Goal: Check status: Check status

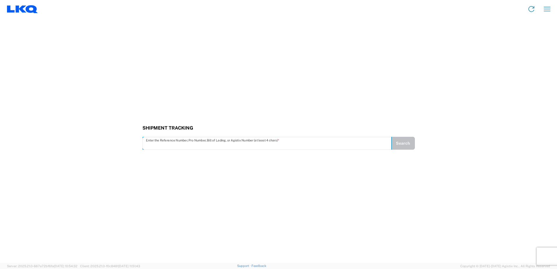
click at [208, 142] on input "text" at bounding box center [267, 143] width 242 height 10
type input "56743518"
click at [406, 139] on button "Search" at bounding box center [403, 143] width 24 height 13
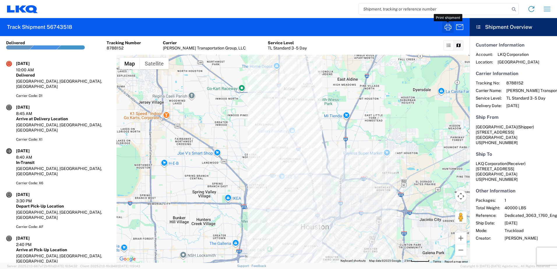
click at [450, 29] on icon "button" at bounding box center [448, 27] width 7 height 6
click at [421, 10] on input "search" at bounding box center [434, 8] width 151 height 11
paste input "56758985"
type input "56758985"
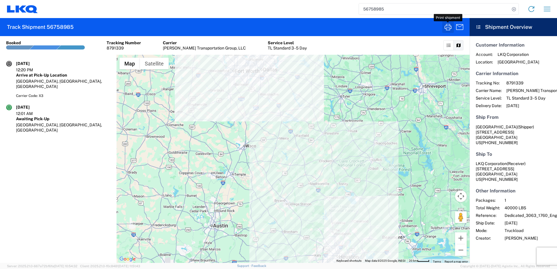
click at [450, 28] on icon "button" at bounding box center [448, 27] width 7 height 6
